Goal: Transaction & Acquisition: Download file/media

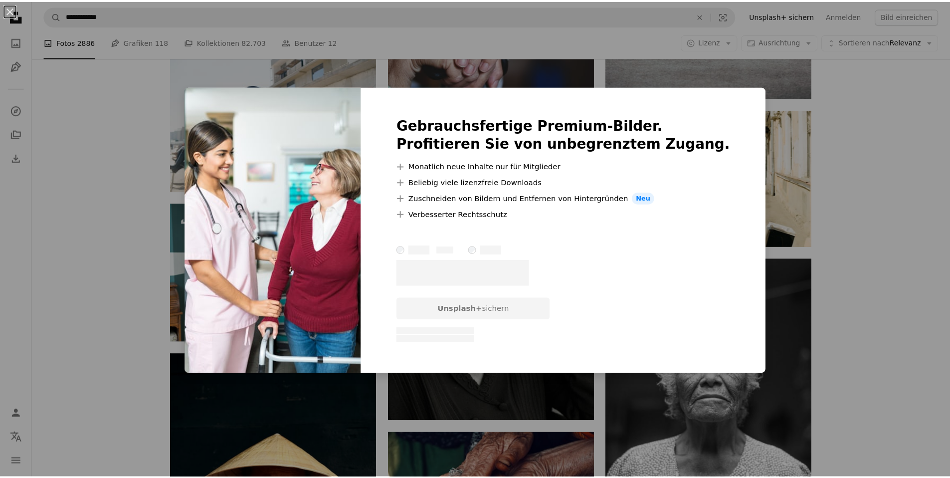
scroll to position [13166, 0]
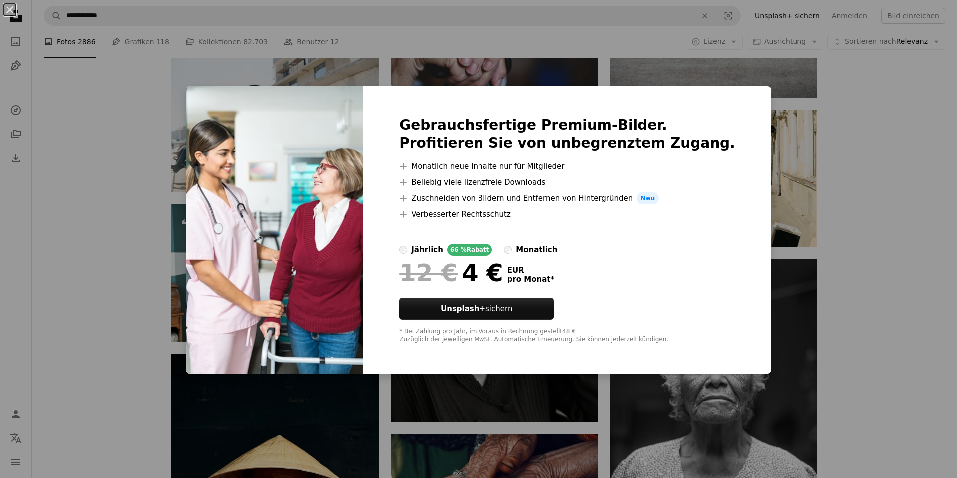
click at [769, 99] on div "An X shape Gebrauchsfertige Premium-Bilder. Profitieren Sie von unbegrenztem Zu…" at bounding box center [478, 239] width 957 height 478
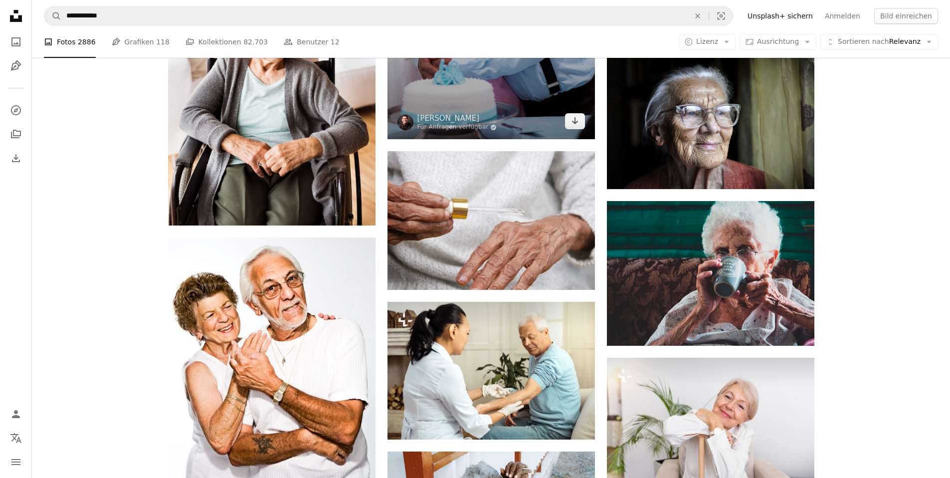
scroll to position [14227, 0]
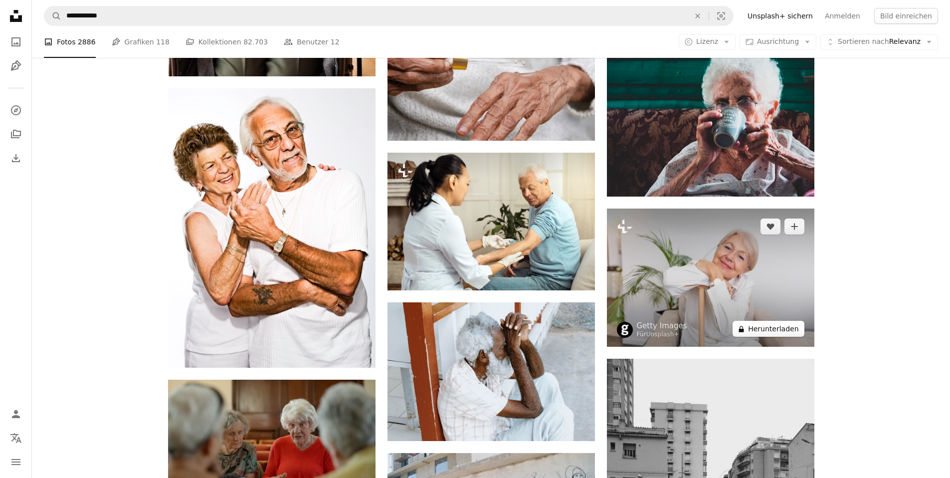
click at [760, 324] on button "A lock Herunterladen" at bounding box center [767, 329] width 71 height 16
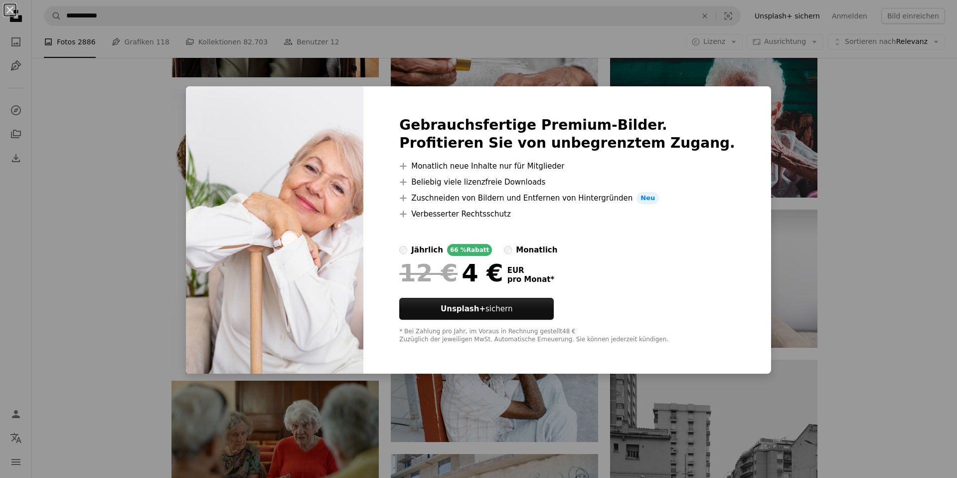
click at [844, 256] on div "An X shape Gebrauchsfertige Premium-Bilder. Profitieren Sie von unbegrenztem Zu…" at bounding box center [478, 239] width 957 height 478
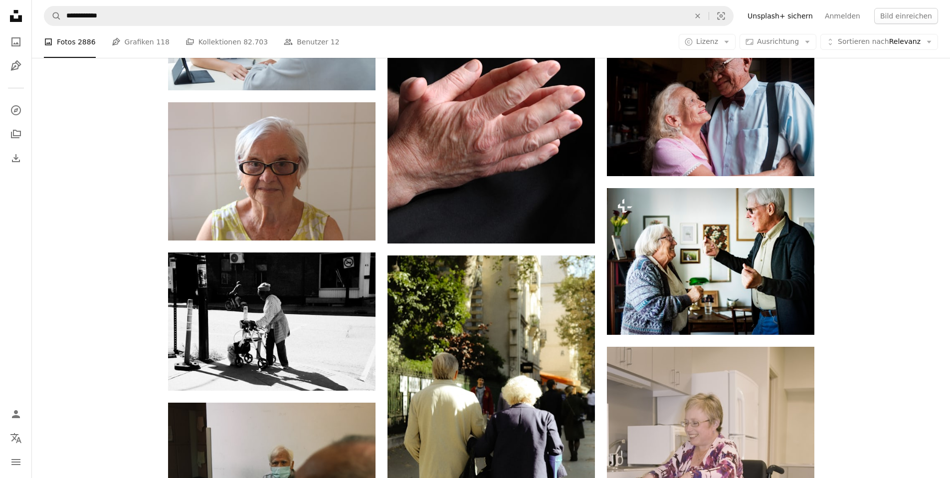
scroll to position [20529, 0]
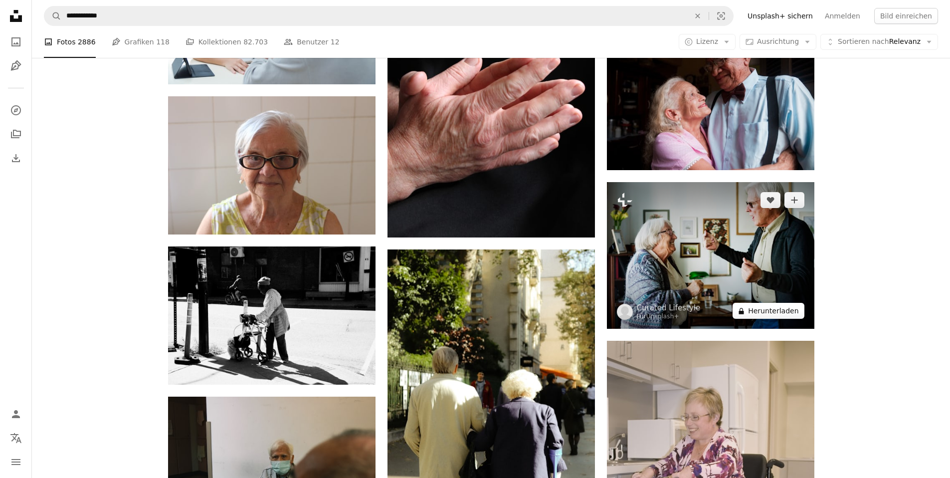
click at [760, 311] on button "A lock Herunterladen" at bounding box center [767, 311] width 71 height 16
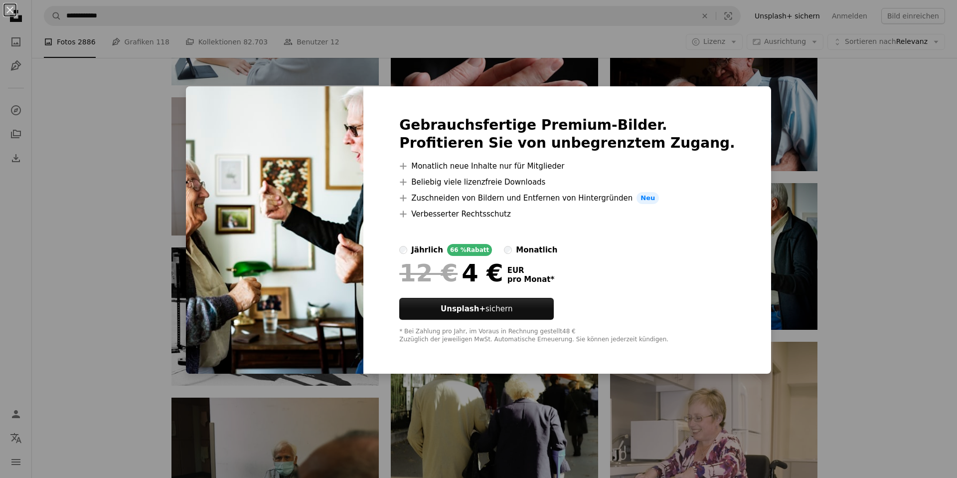
click at [774, 135] on div "An X shape Gebrauchsfertige Premium-Bilder. Profitieren Sie von unbegrenztem Zu…" at bounding box center [478, 239] width 957 height 478
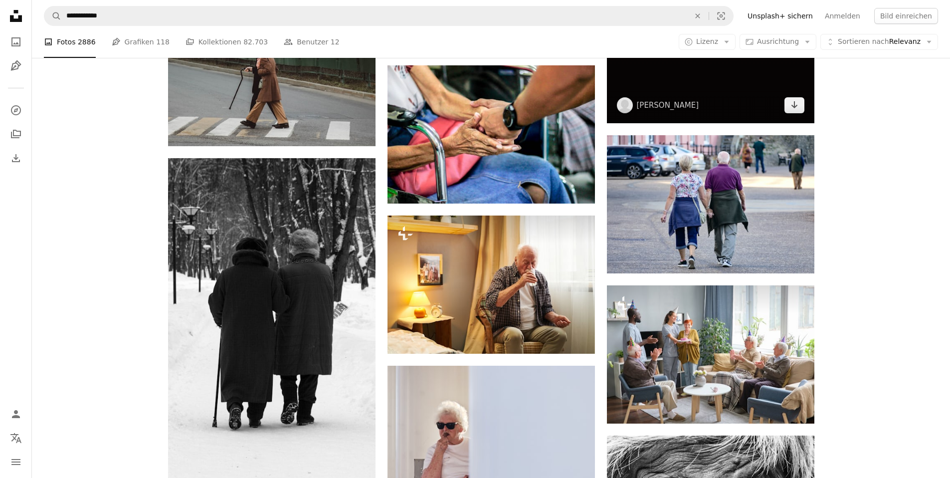
scroll to position [17918, 0]
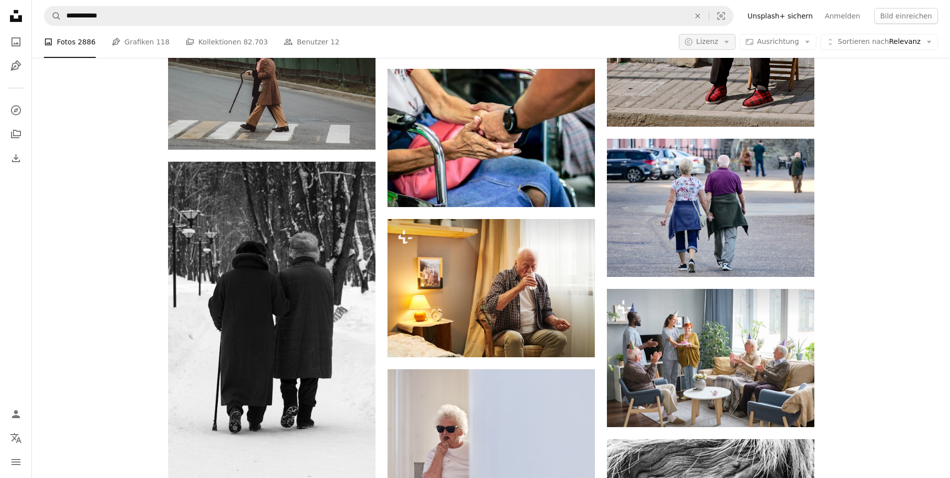
click at [714, 44] on span "Lizenz" at bounding box center [707, 41] width 22 height 8
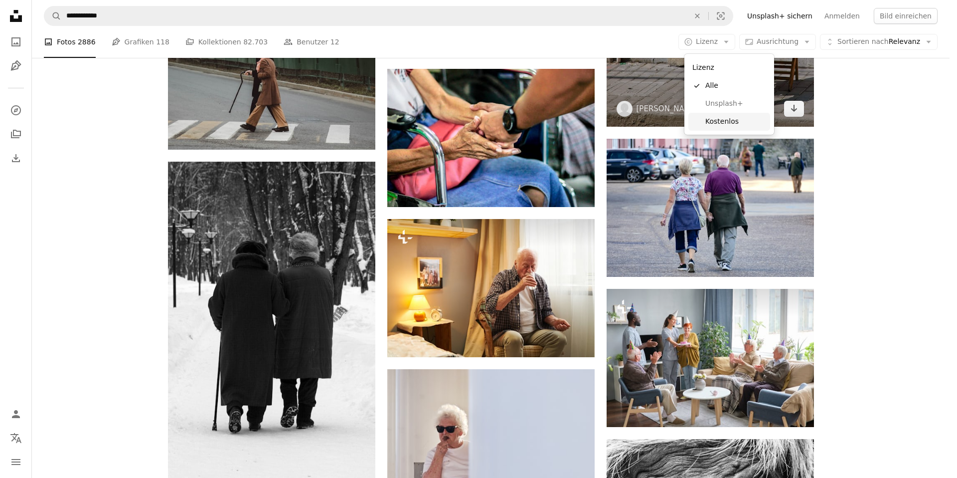
click at [718, 117] on span "Kostenlos" at bounding box center [735, 122] width 61 height 10
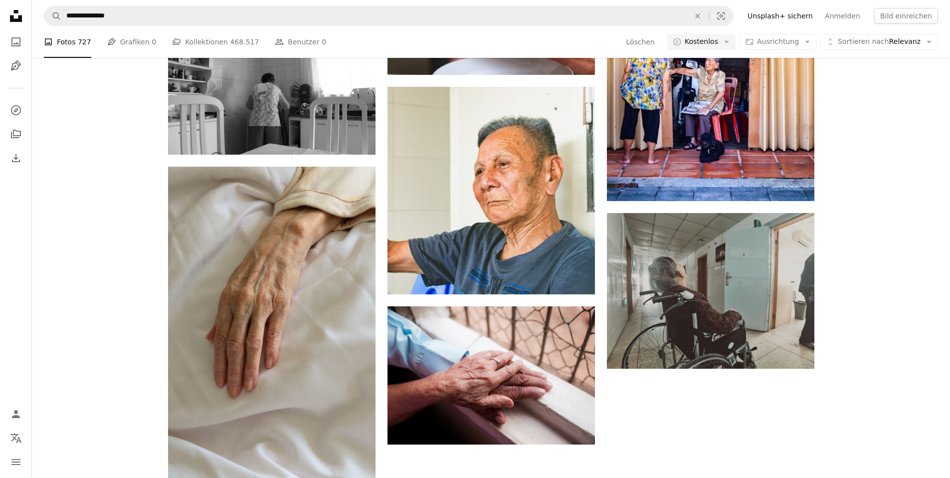
scroll to position [441, 0]
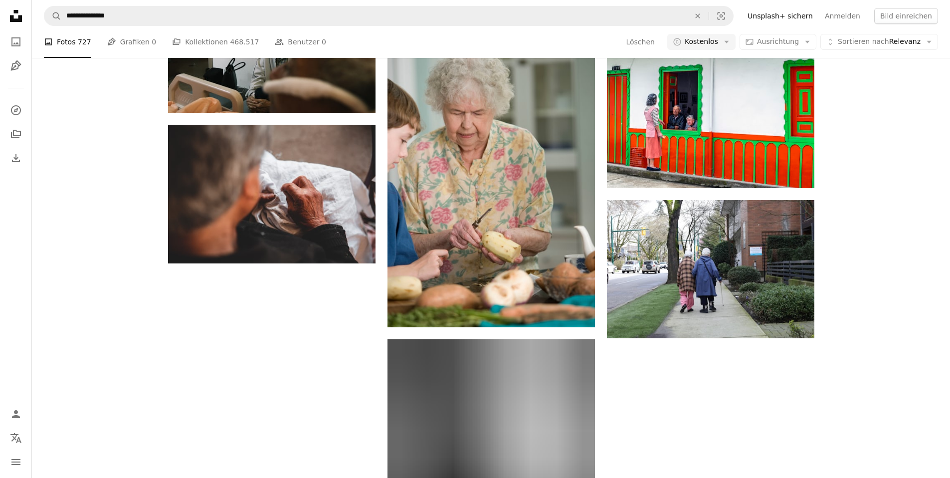
scroll to position [3058, 0]
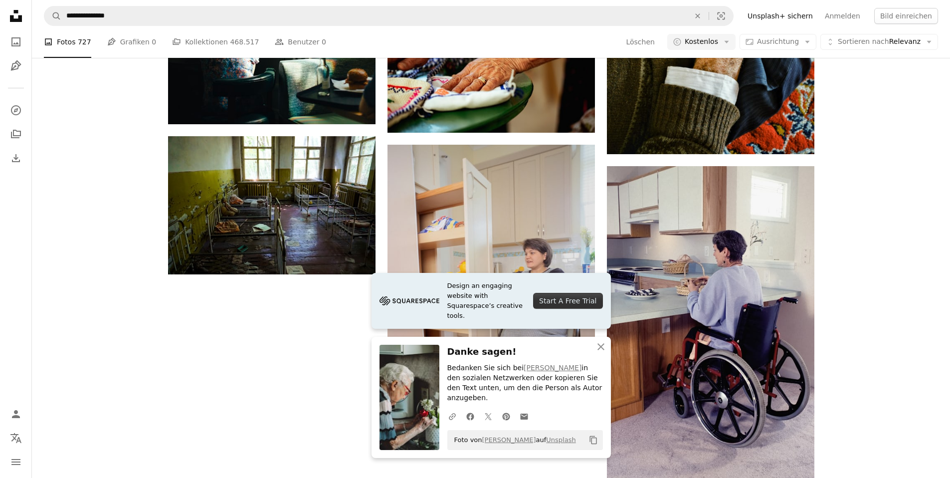
scroll to position [3501, 0]
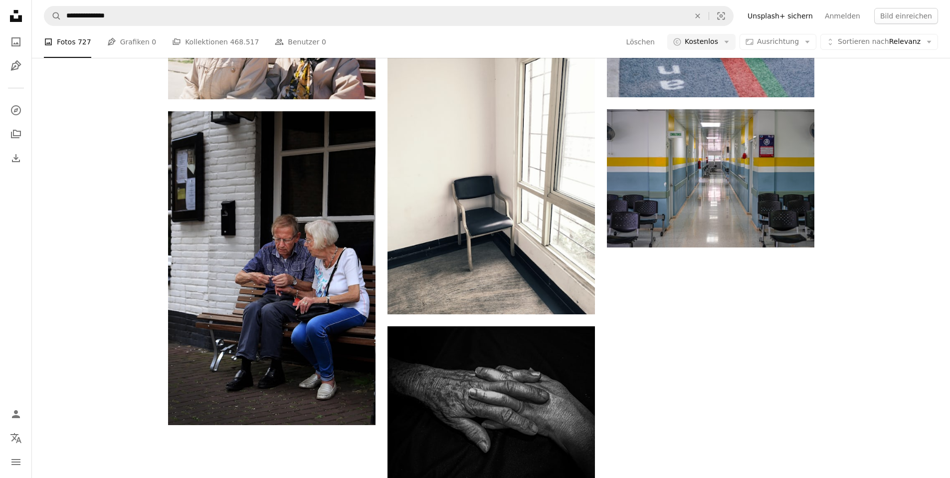
scroll to position [6442, 0]
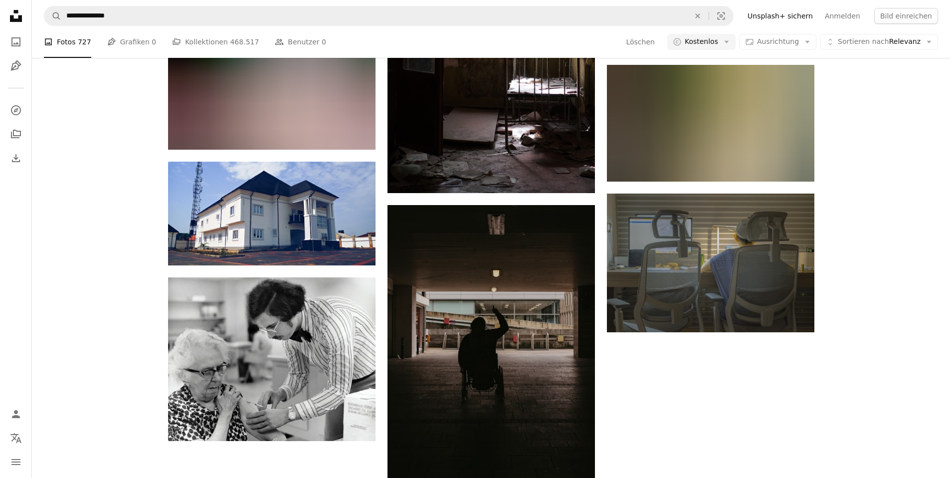
scroll to position [12013, 0]
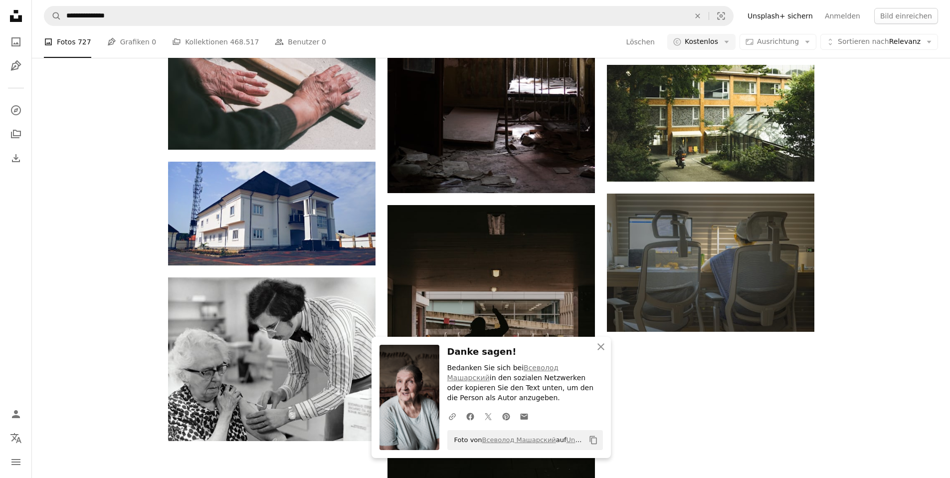
scroll to position [12561, 0]
click at [598, 345] on icon "An X shape" at bounding box center [601, 347] width 12 height 12
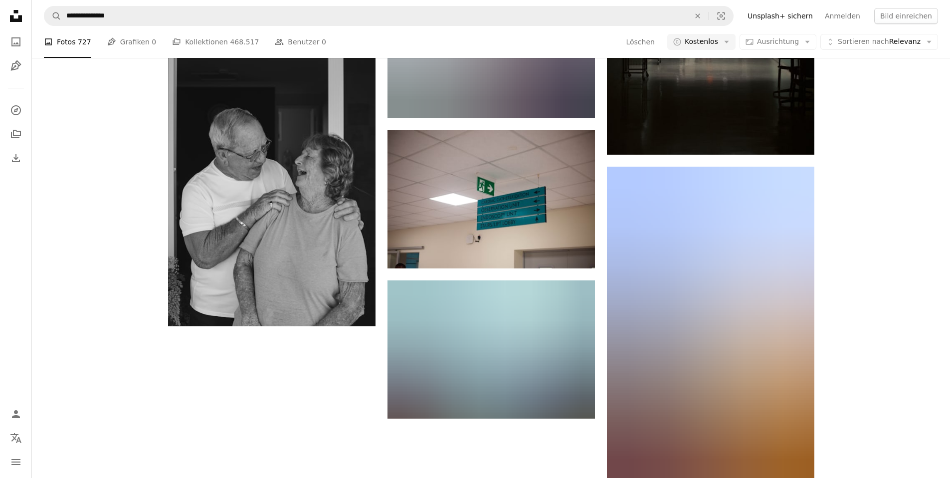
scroll to position [16292, 0]
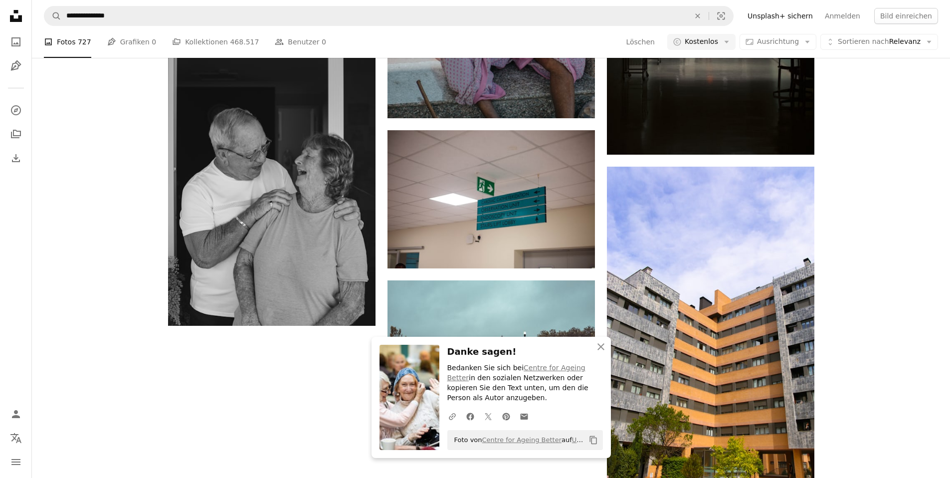
scroll to position [16813, 0]
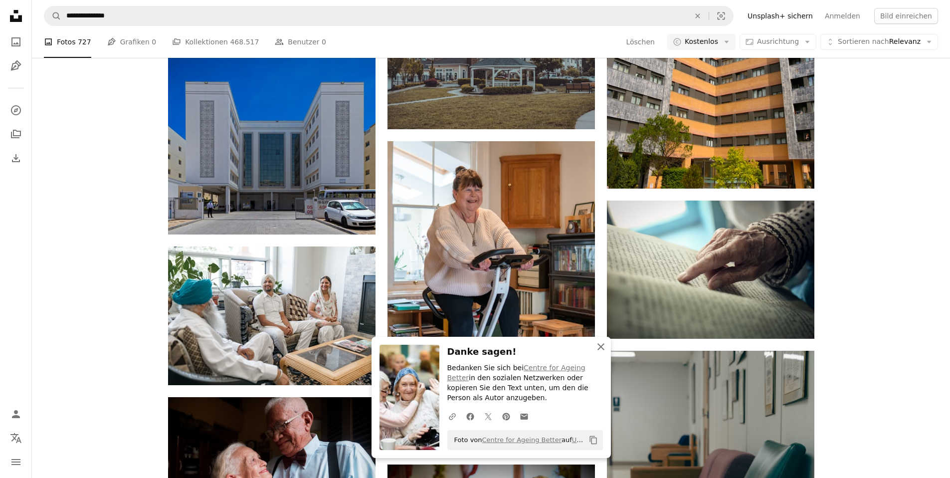
click at [598, 345] on icon "An X shape" at bounding box center [601, 347] width 12 height 12
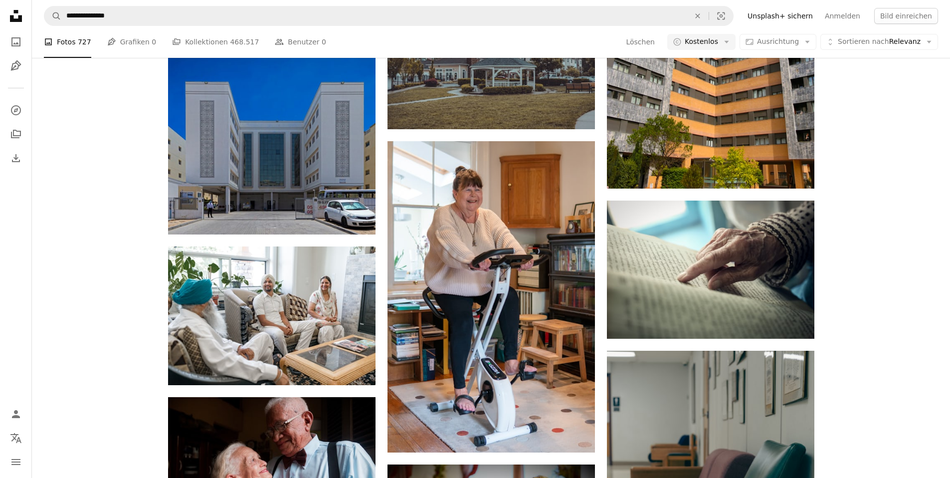
scroll to position [29021, 0]
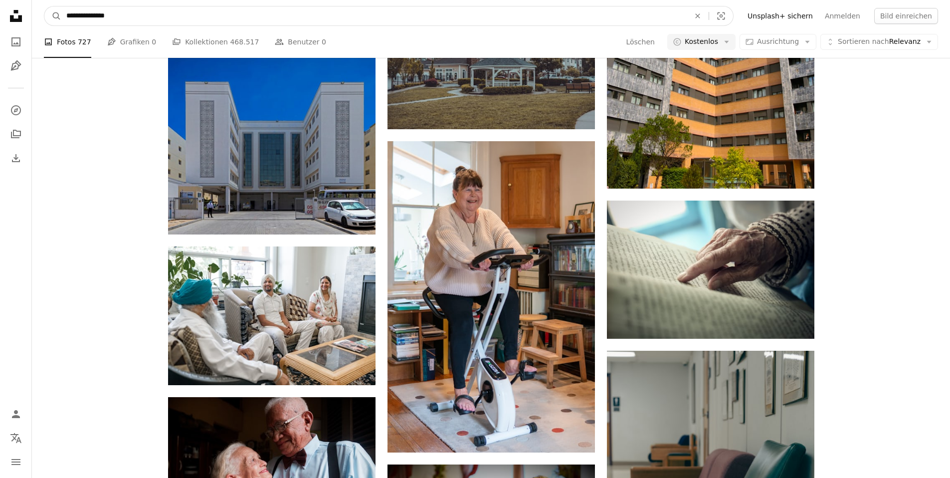
click at [301, 21] on input "**********" at bounding box center [373, 15] width 625 height 19
drag, startPoint x: 216, startPoint y: 11, endPoint x: 15, endPoint y: 0, distance: 200.8
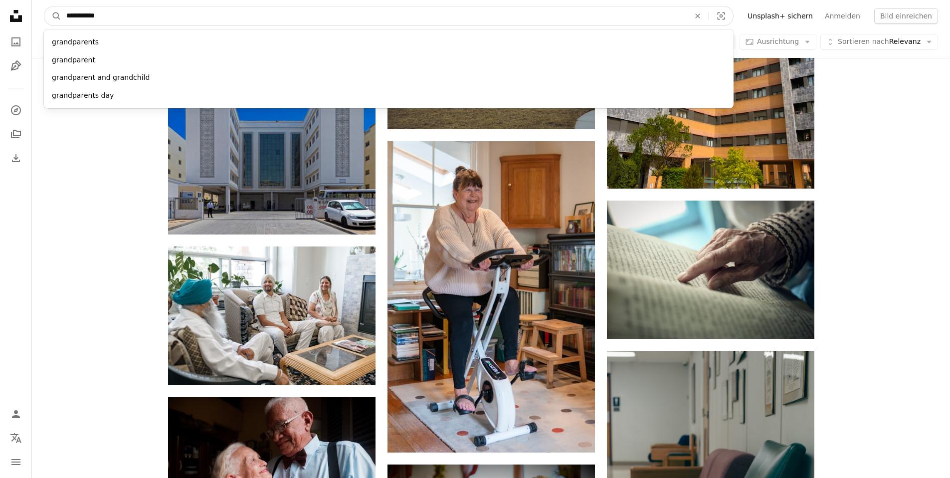
type input "**********"
click button "A magnifying glass" at bounding box center [52, 15] width 17 height 19
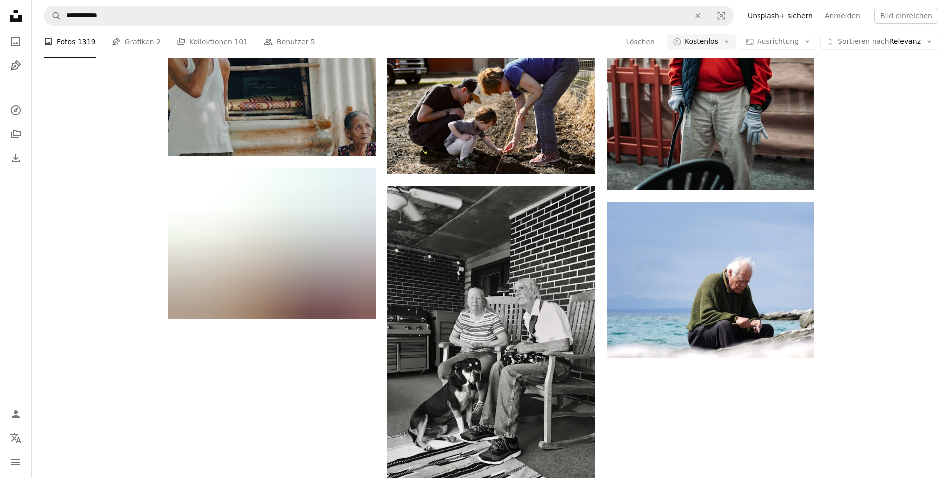
scroll to position [4639, 0]
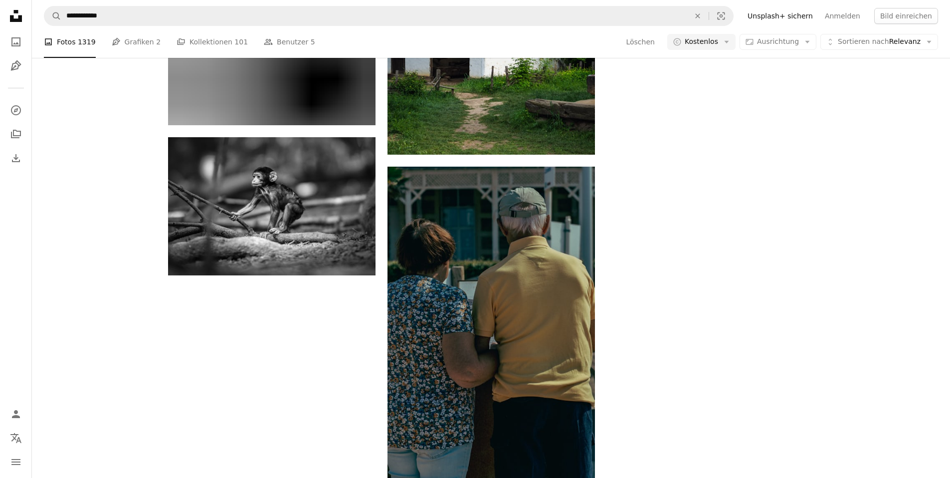
scroll to position [5672, 0]
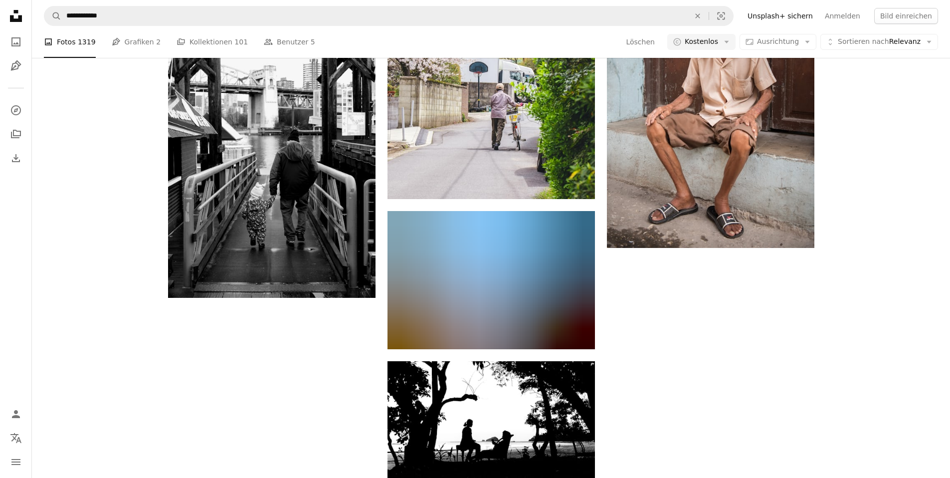
scroll to position [8208, 0]
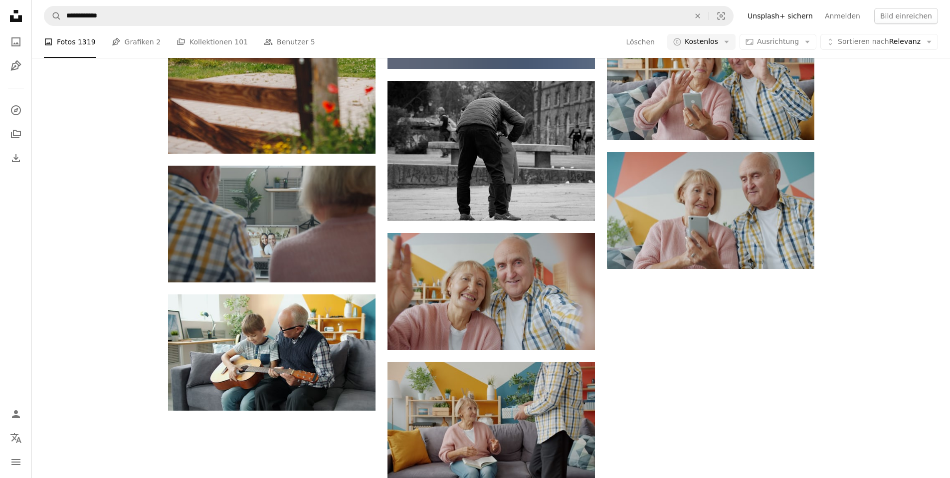
scroll to position [12785, 0]
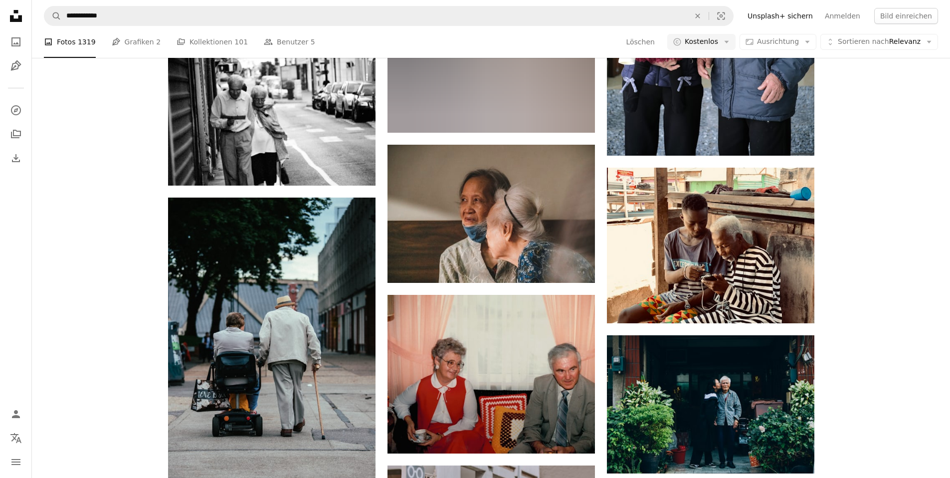
scroll to position [26822, 0]
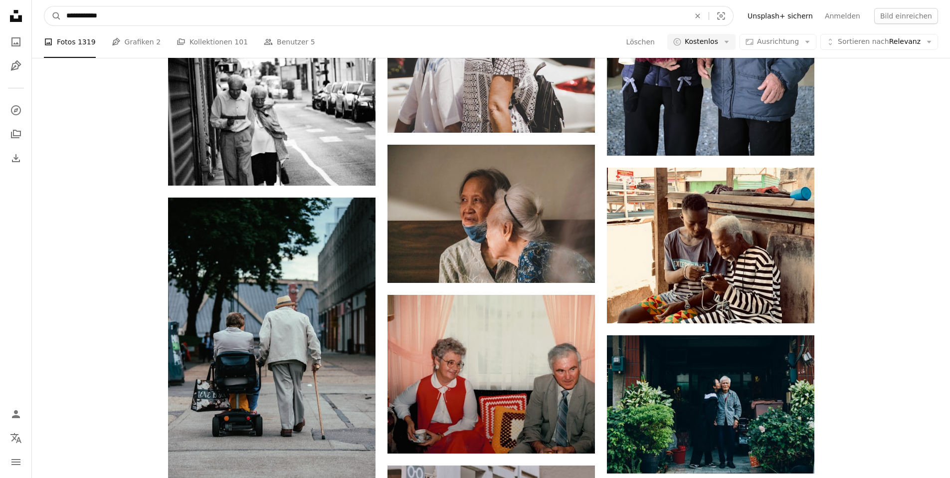
drag, startPoint x: 120, startPoint y: 16, endPoint x: 0, endPoint y: 14, distance: 120.2
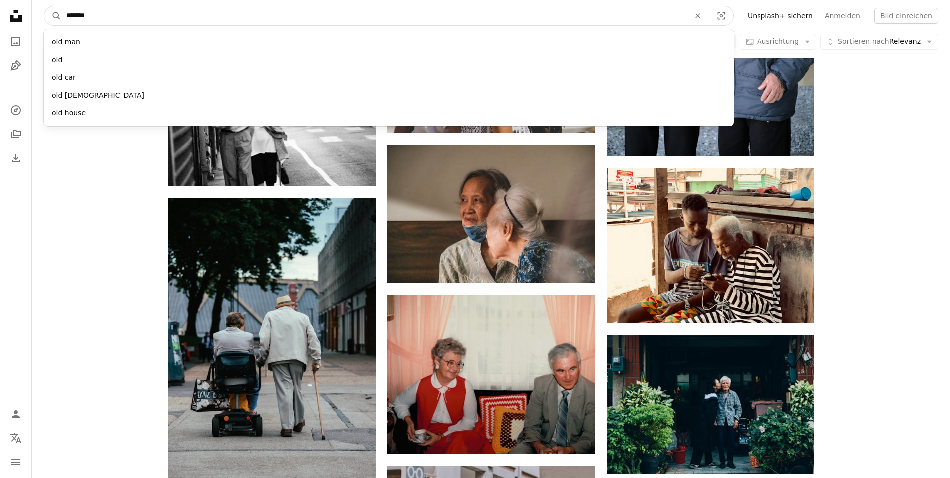
type input "********"
click button "A magnifying glass" at bounding box center [52, 15] width 17 height 19
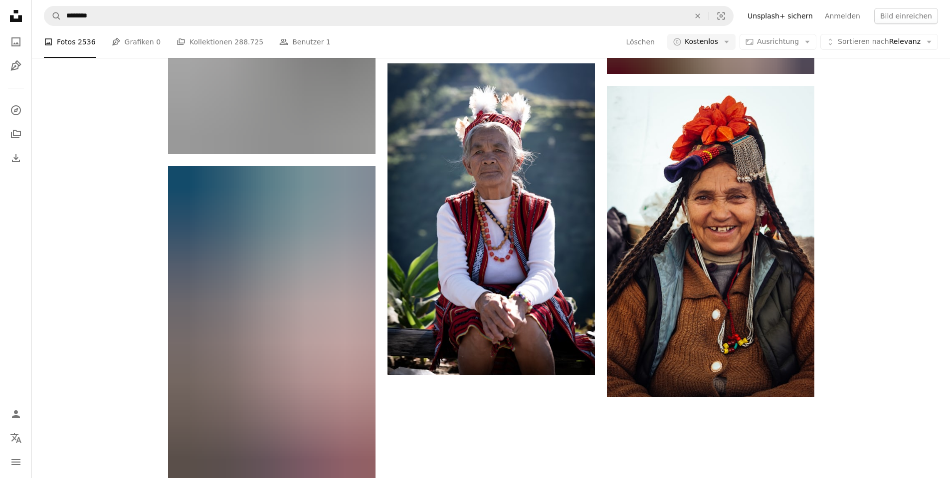
scroll to position [1737, 0]
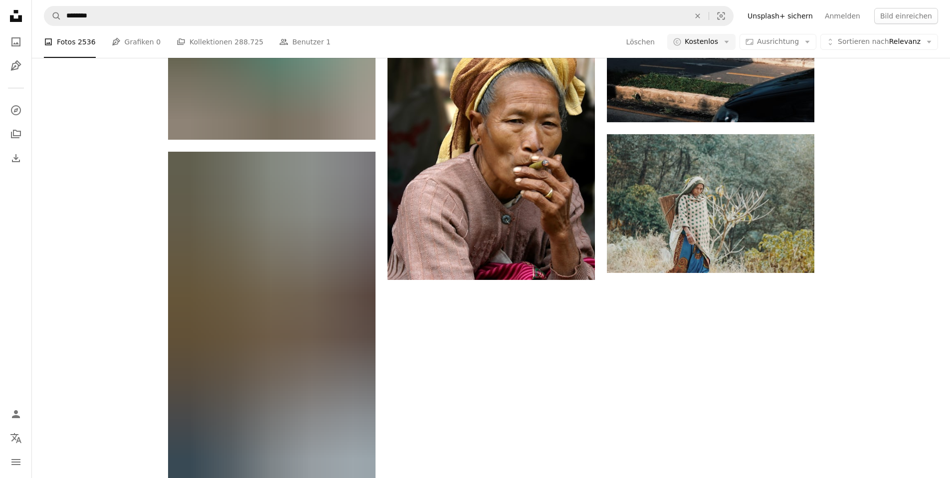
scroll to position [11835, 0]
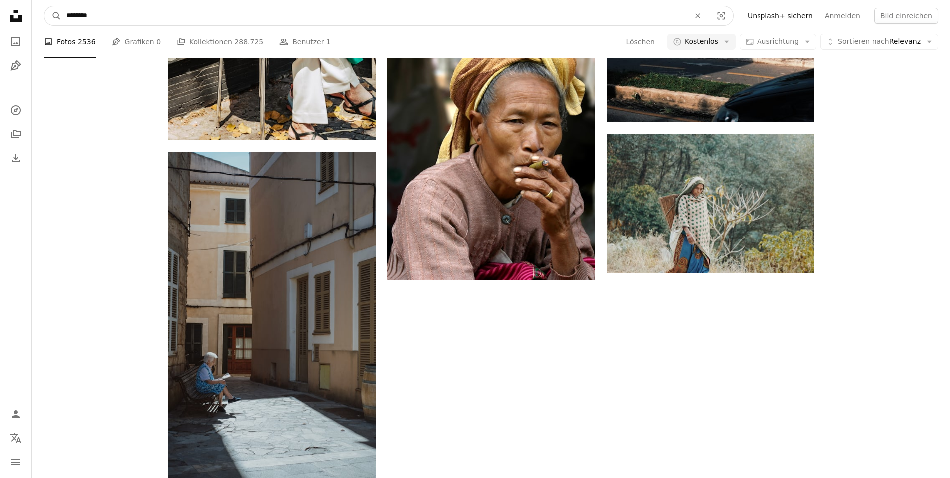
drag, startPoint x: 145, startPoint y: 11, endPoint x: 78, endPoint y: 18, distance: 67.7
click at [78, 18] on input "********" at bounding box center [373, 15] width 625 height 19
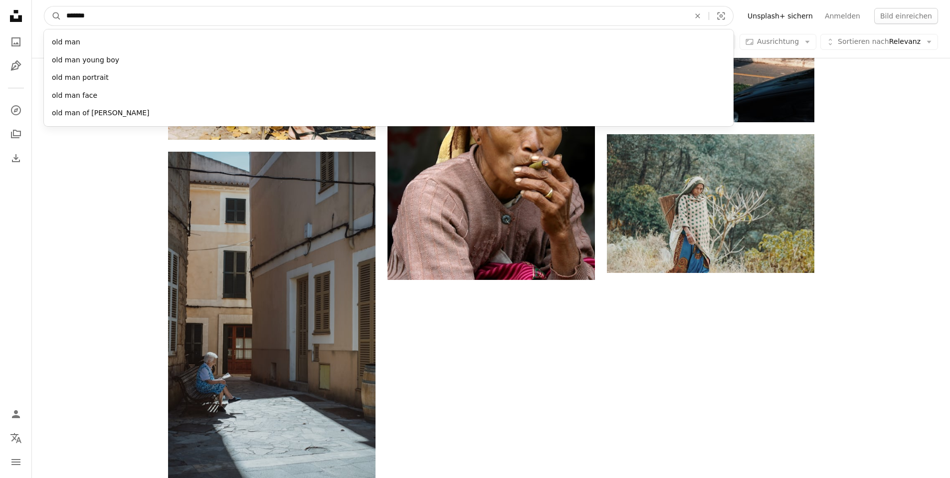
type input "*******"
click at [44, 6] on button "A magnifying glass" at bounding box center [52, 15] width 17 height 19
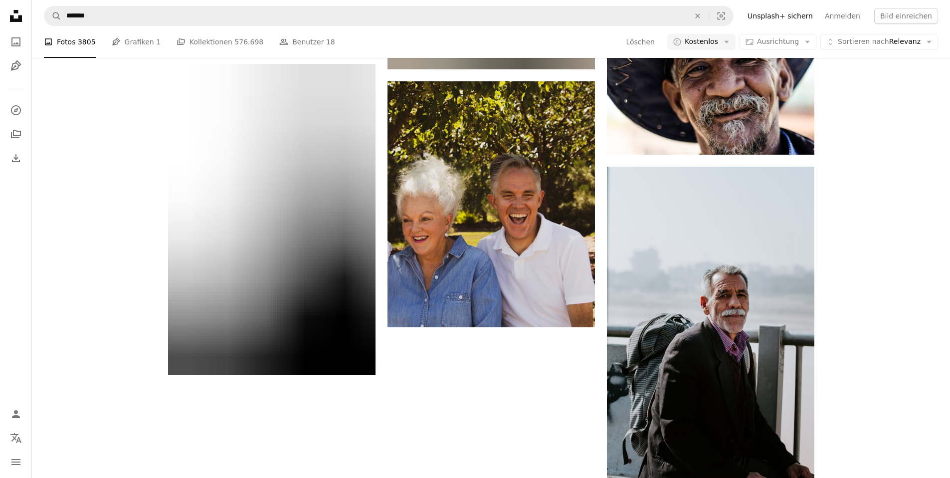
scroll to position [7188, 0]
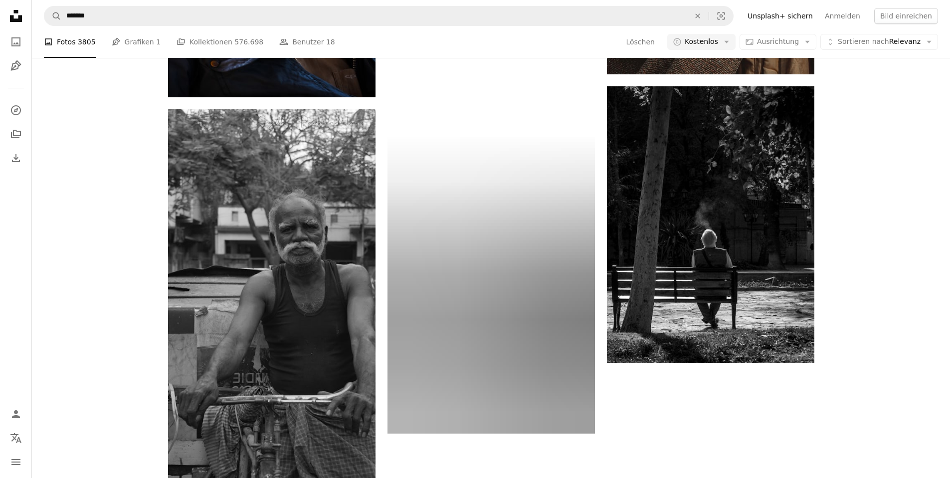
scroll to position [10179, 0]
